Goal: Download file/media

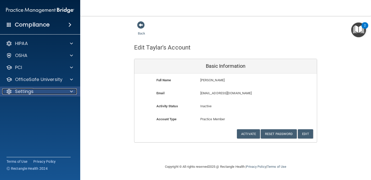
click at [23, 92] on p "Settings" at bounding box center [24, 92] width 19 height 6
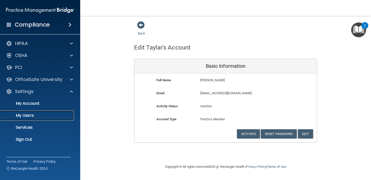
click at [25, 117] on p "My Users" at bounding box center [37, 115] width 68 height 5
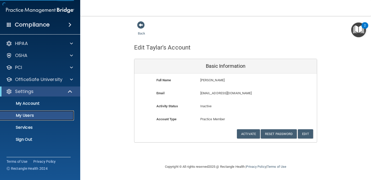
select select "20"
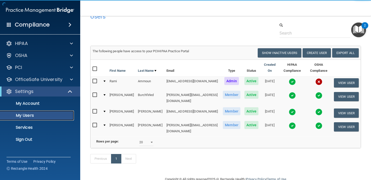
scroll to position [12, 0]
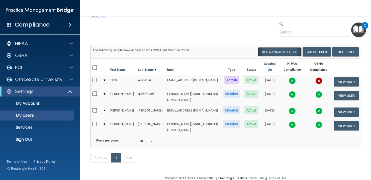
click at [270, 53] on button "Show Inactive Users" at bounding box center [280, 51] width 44 height 9
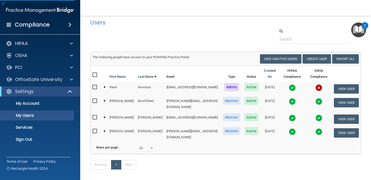
scroll to position [6, 0]
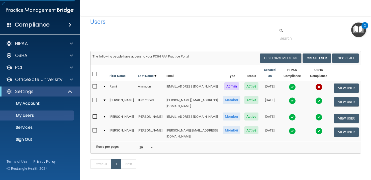
select select "20"
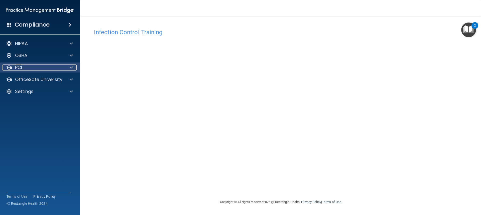
click at [39, 69] on div "PCI" at bounding box center [33, 68] width 62 height 6
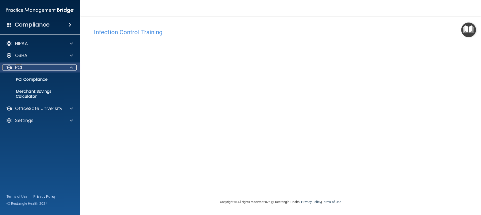
click at [39, 69] on div "PCI" at bounding box center [33, 68] width 62 height 6
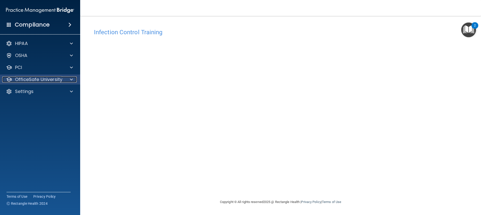
click at [35, 82] on p "OfficeSafe University" at bounding box center [38, 80] width 47 height 6
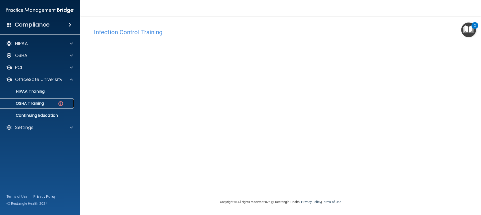
click at [30, 103] on p "OSHA Training" at bounding box center [23, 103] width 41 height 5
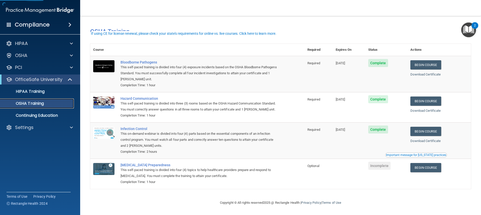
scroll to position [6, 0]
click at [424, 169] on link "Begin Course" at bounding box center [425, 167] width 31 height 9
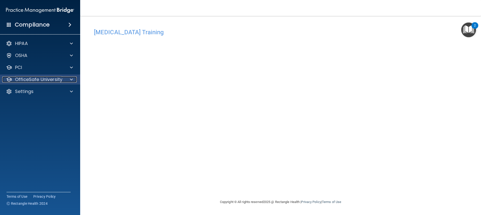
click at [50, 81] on p "OfficeSafe University" at bounding box center [38, 80] width 47 height 6
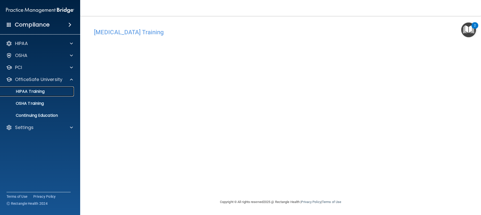
click at [38, 90] on p "HIPAA Training" at bounding box center [23, 91] width 41 height 5
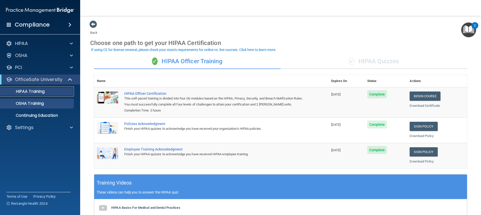
scroll to position [1, 0]
click at [26, 105] on p "OSHA Training" at bounding box center [23, 103] width 41 height 5
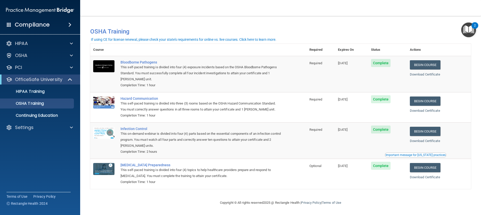
scroll to position [0, 0]
click at [414, 177] on link "Download Certificate" at bounding box center [425, 178] width 30 height 4
click at [429, 142] on link "Download Certificate" at bounding box center [425, 141] width 30 height 4
click at [428, 111] on link "Download Certificate" at bounding box center [425, 111] width 30 height 4
click at [424, 75] on link "Download Certificate" at bounding box center [425, 75] width 30 height 4
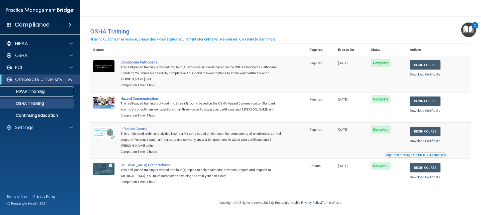
click at [42, 91] on p "HIPAA Training" at bounding box center [23, 91] width 41 height 5
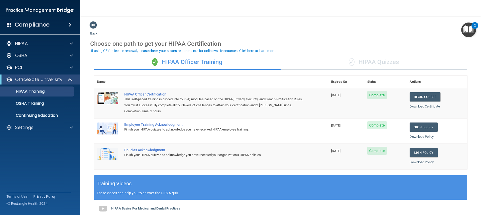
click at [372, 60] on div "✓ HIPAA Quizzes" at bounding box center [374, 62] width 187 height 15
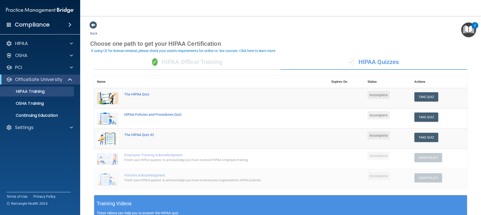
click at [201, 62] on div "✓ HIPAA Officer Training" at bounding box center [187, 62] width 187 height 15
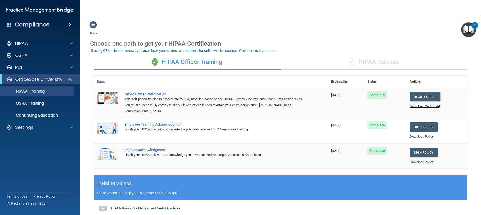
click at [412, 106] on link "Download Certificate" at bounding box center [425, 107] width 30 height 4
click at [386, 62] on div "✓ HIPAA Quizzes" at bounding box center [374, 62] width 187 height 15
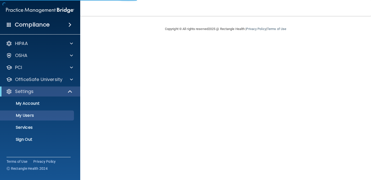
select select "20"
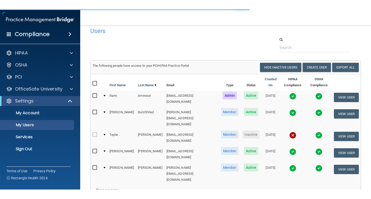
scroll to position [8, 0]
